Goal: Task Accomplishment & Management: Manage account settings

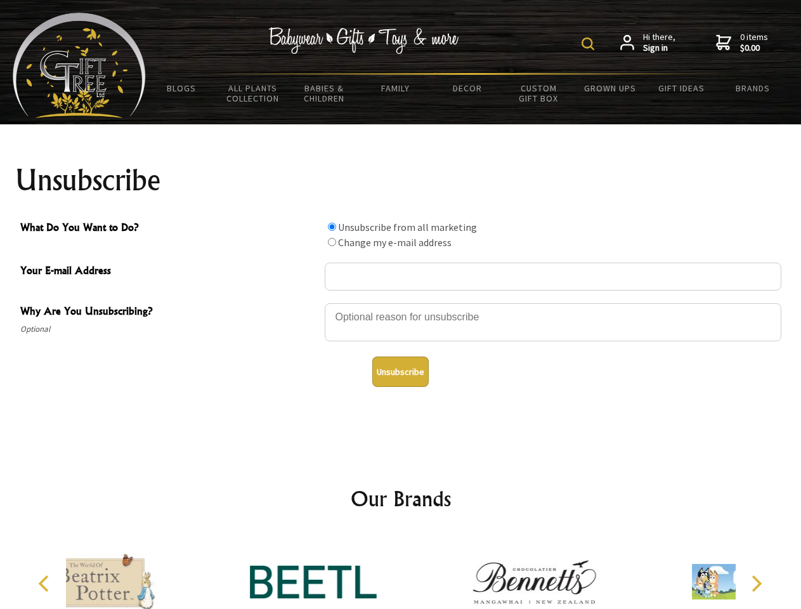
click at [590, 44] on img at bounding box center [587, 43] width 13 height 13
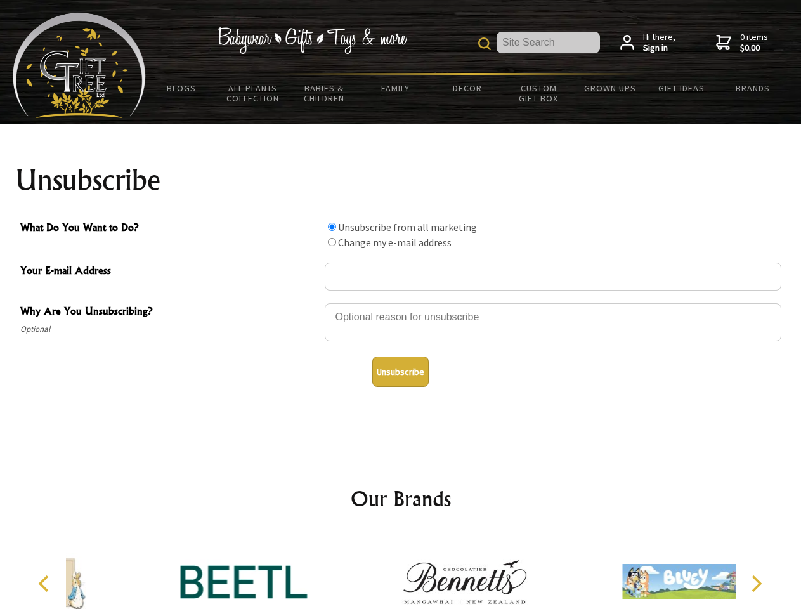
click at [401, 302] on div at bounding box center [553, 324] width 456 height 44
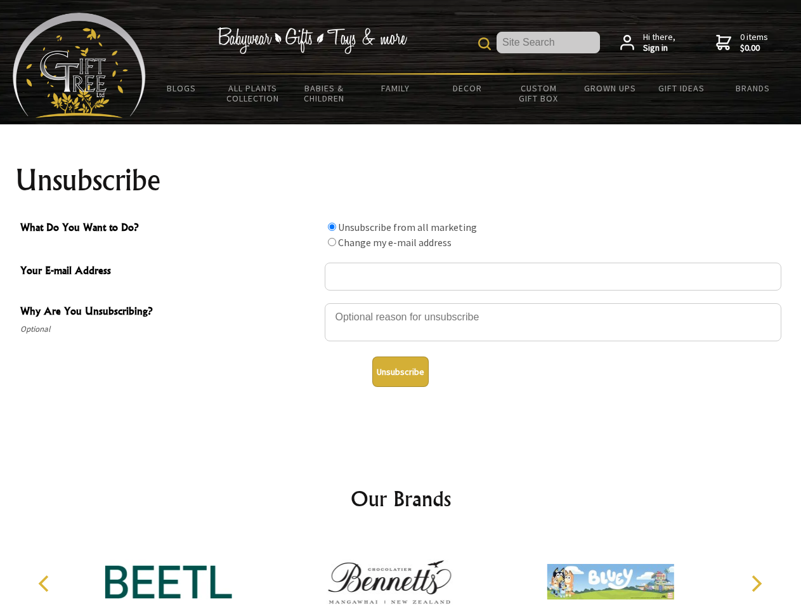
click at [332, 226] on input "What Do You Want to Do?" at bounding box center [332, 227] width 8 height 8
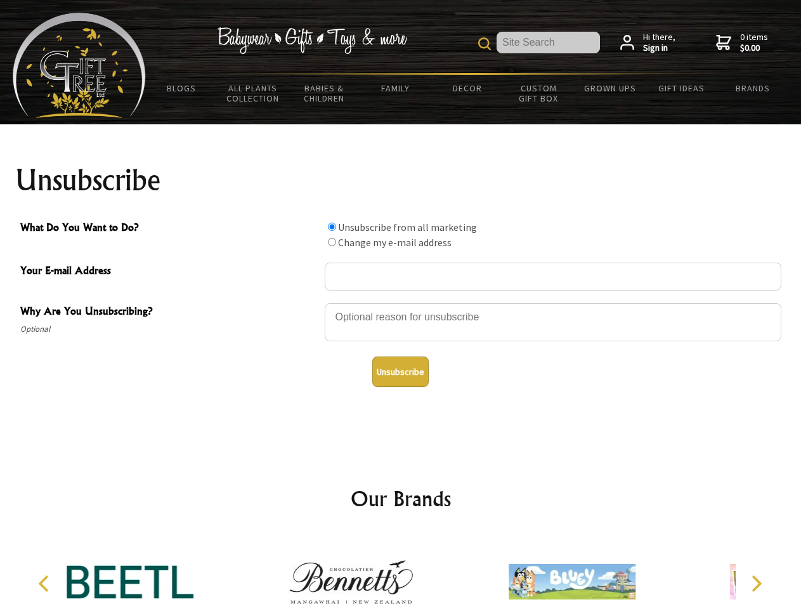
click at [332, 242] on input "What Do You Want to Do?" at bounding box center [332, 242] width 8 height 8
radio input "true"
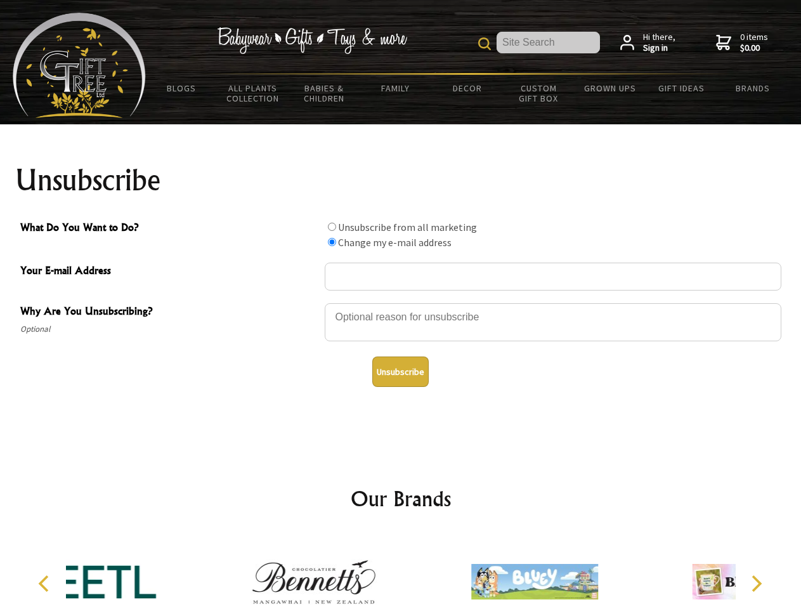
click at [400, 372] on button "Unsubscribe" at bounding box center [400, 371] width 56 height 30
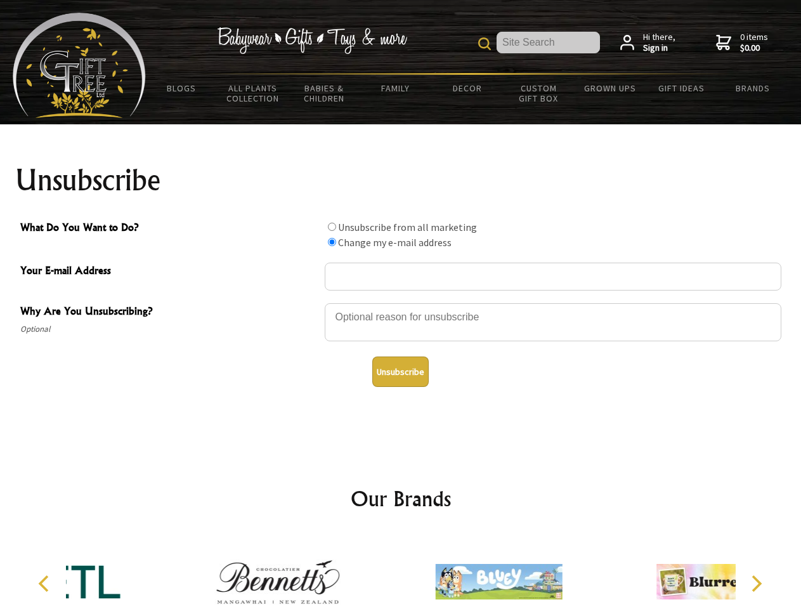
click at [46, 583] on icon "Previous" at bounding box center [45, 583] width 16 height 16
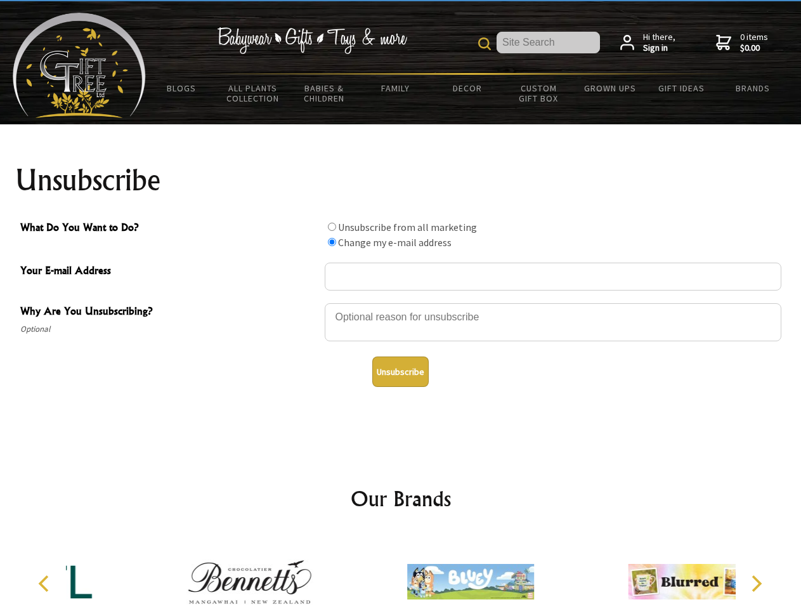
click at [756, 583] on icon "Next" at bounding box center [755, 583] width 16 height 16
